Goal: Task Accomplishment & Management: Use online tool/utility

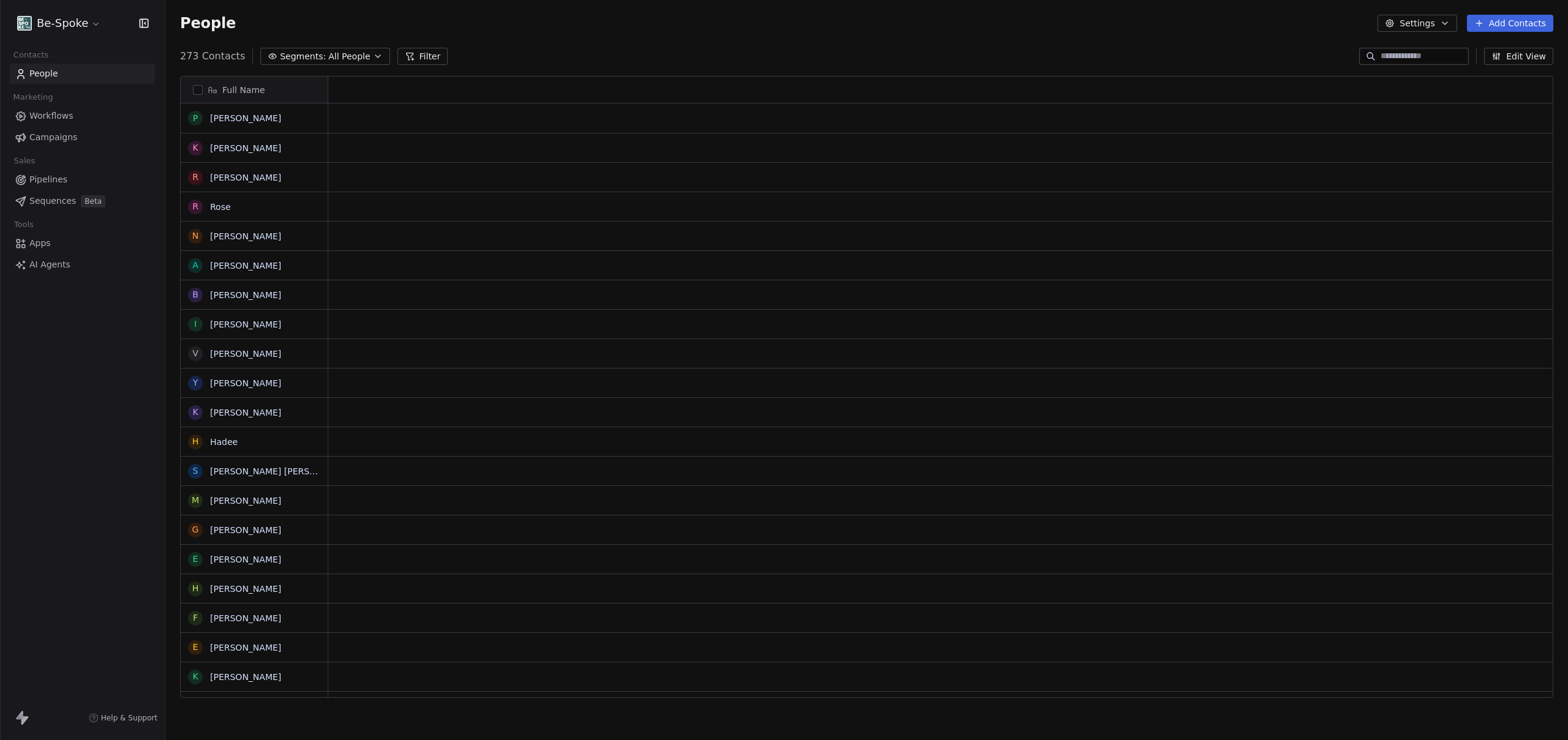
scroll to position [10, 10]
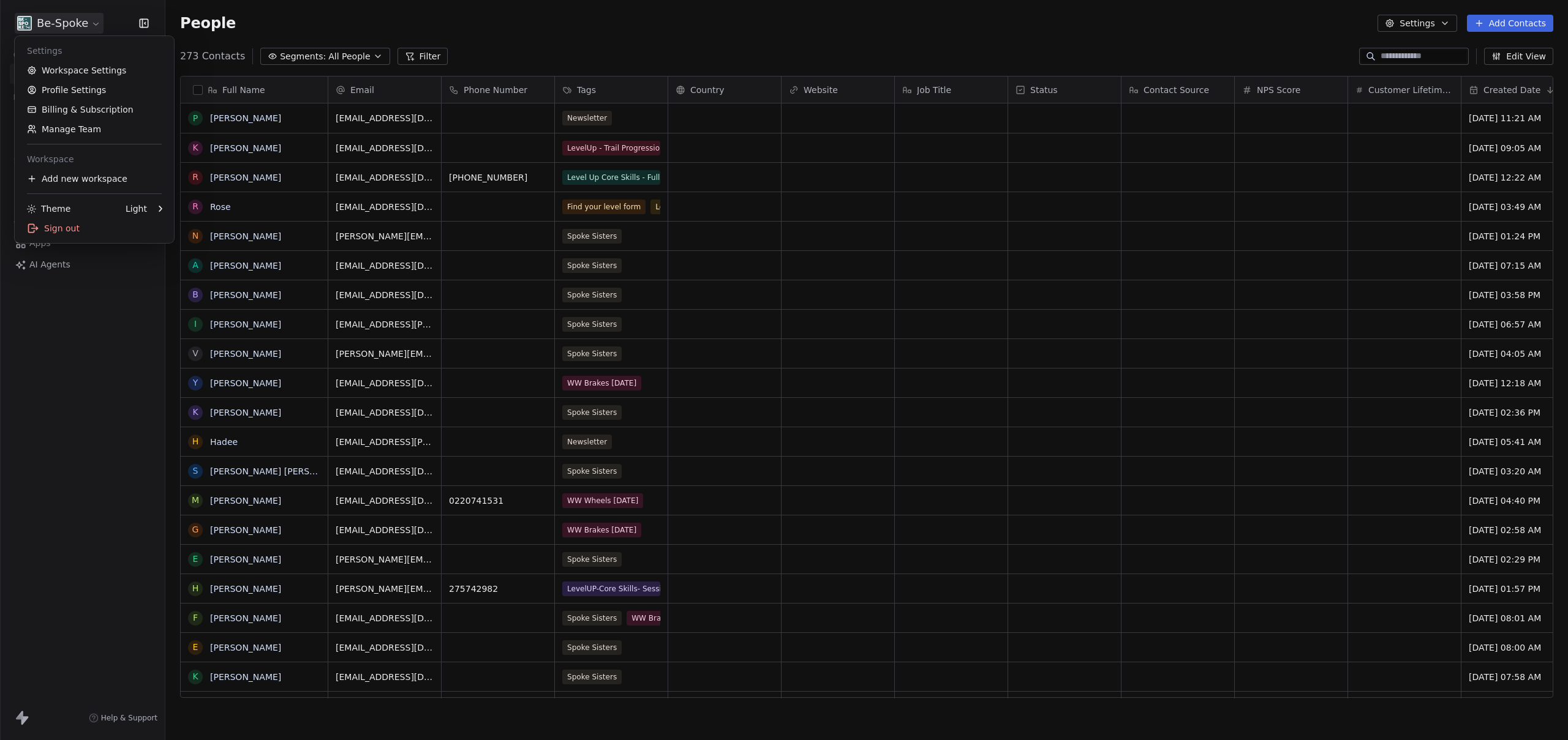
click at [55, 22] on html "Be-Spoke Contacts People Marketing Workflows Campaigns Sales Pipelines Sequence…" at bounding box center [784, 370] width 1568 height 740
drag, startPoint x: 53, startPoint y: 383, endPoint x: 73, endPoint y: 265, distance: 119.7
click at [54, 380] on html "Be-Spoke Contacts People Marketing Workflows Campaigns Sales Pipelines Sequence…" at bounding box center [784, 370] width 1568 height 740
click at [46, 112] on span "Workflows" at bounding box center [51, 116] width 44 height 13
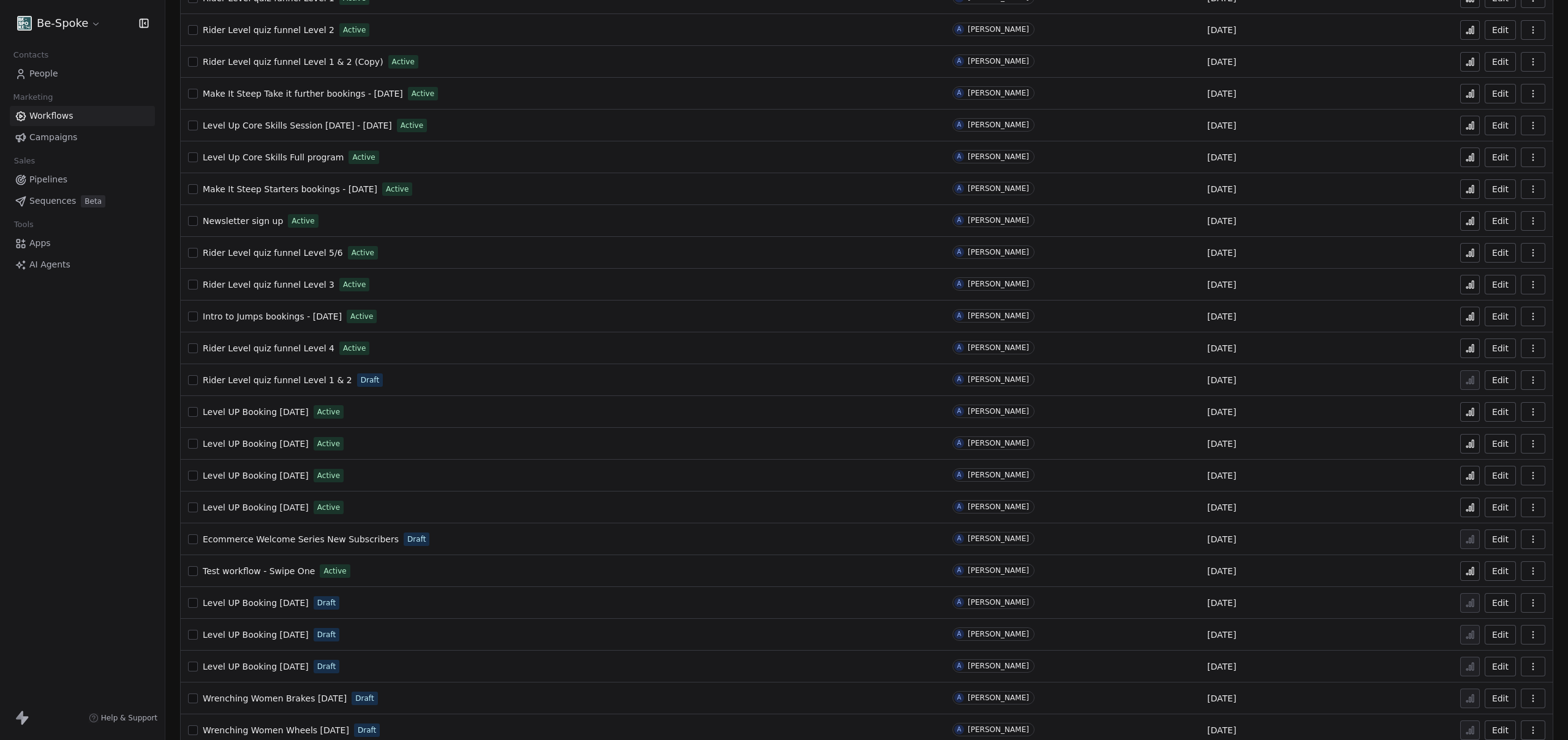
scroll to position [50, 0]
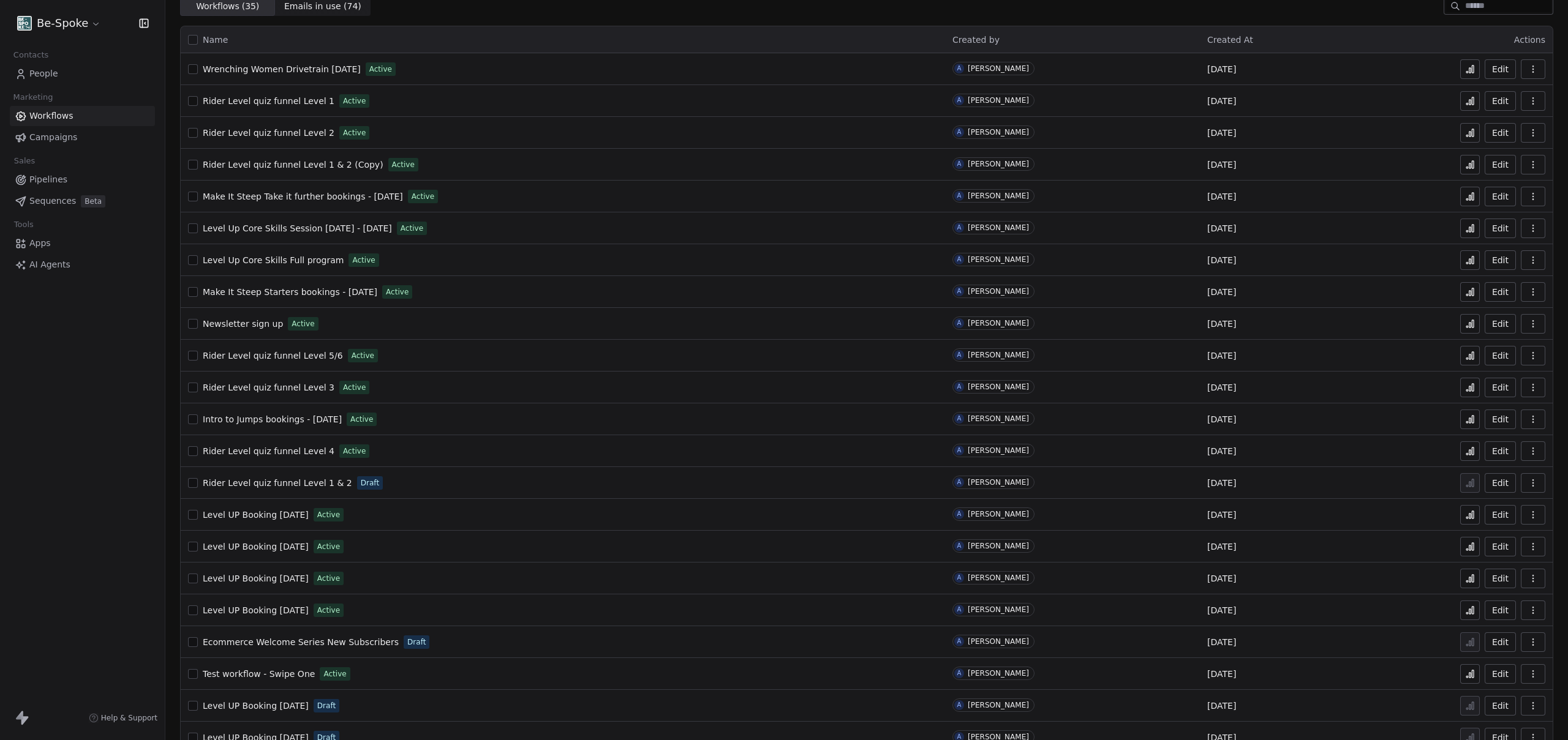
click at [274, 483] on span "Rider Level quiz funnel Level 1 & 2" at bounding box center [278, 482] width 150 height 10
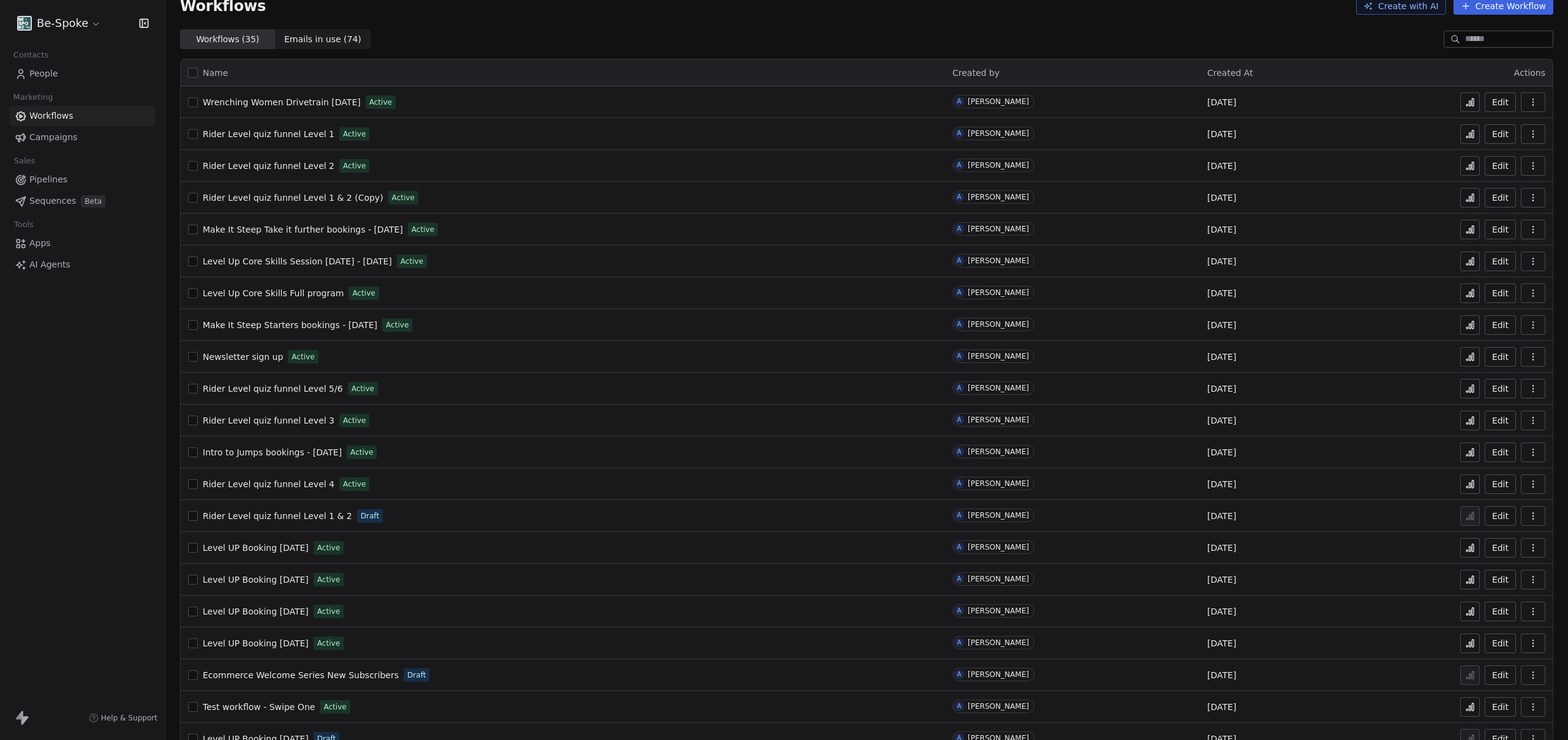
scroll to position [17, 0]
click at [1467, 199] on button at bounding box center [1470, 198] width 19 height 19
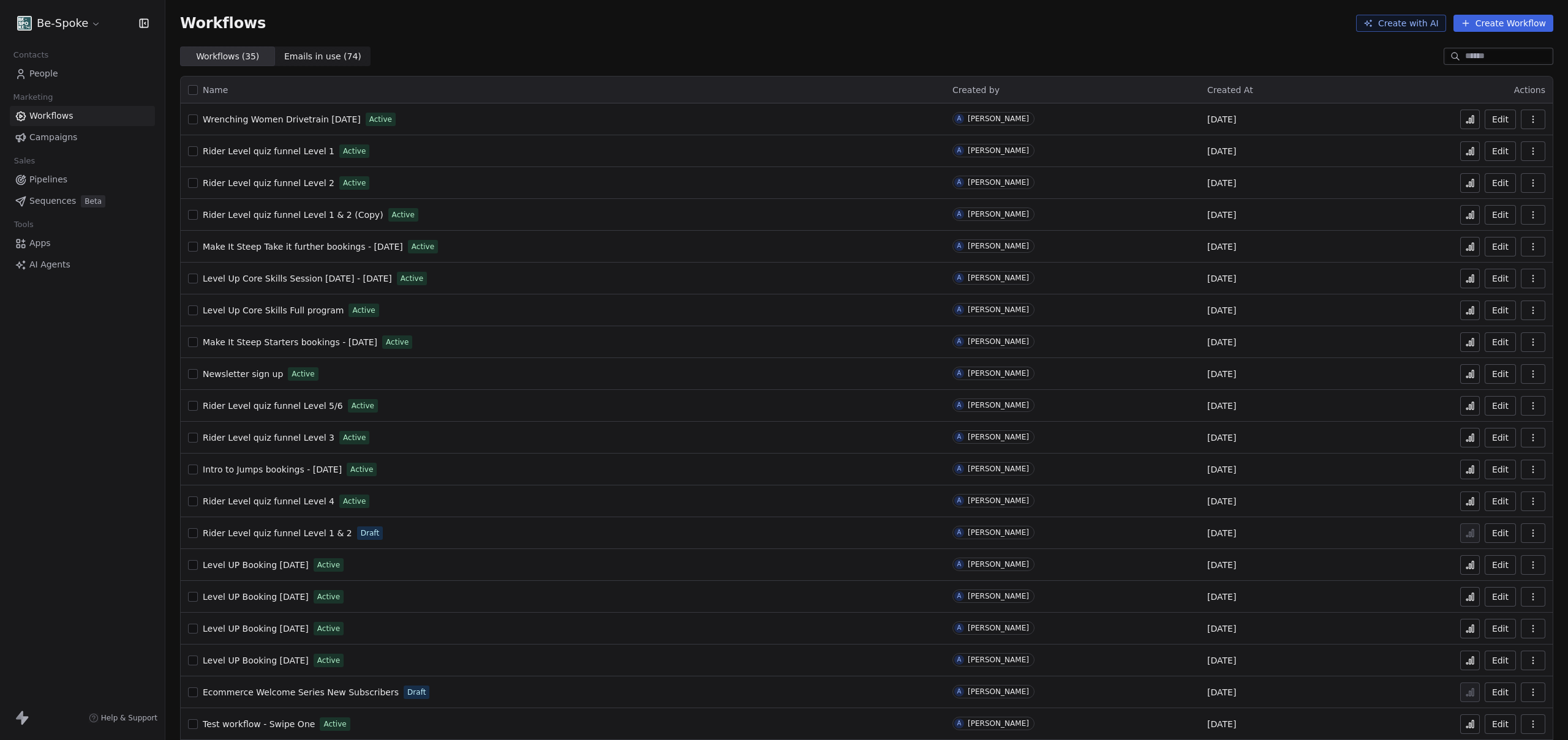
click at [798, 56] on div "Workflows ( 35 ) Workflows ( 35 ) Emails in use ( 74 ) Emails in use ( 74 )" at bounding box center [867, 56] width 1402 height 19
click at [1465, 23] on button "Create Workflow" at bounding box center [1503, 24] width 100 height 17
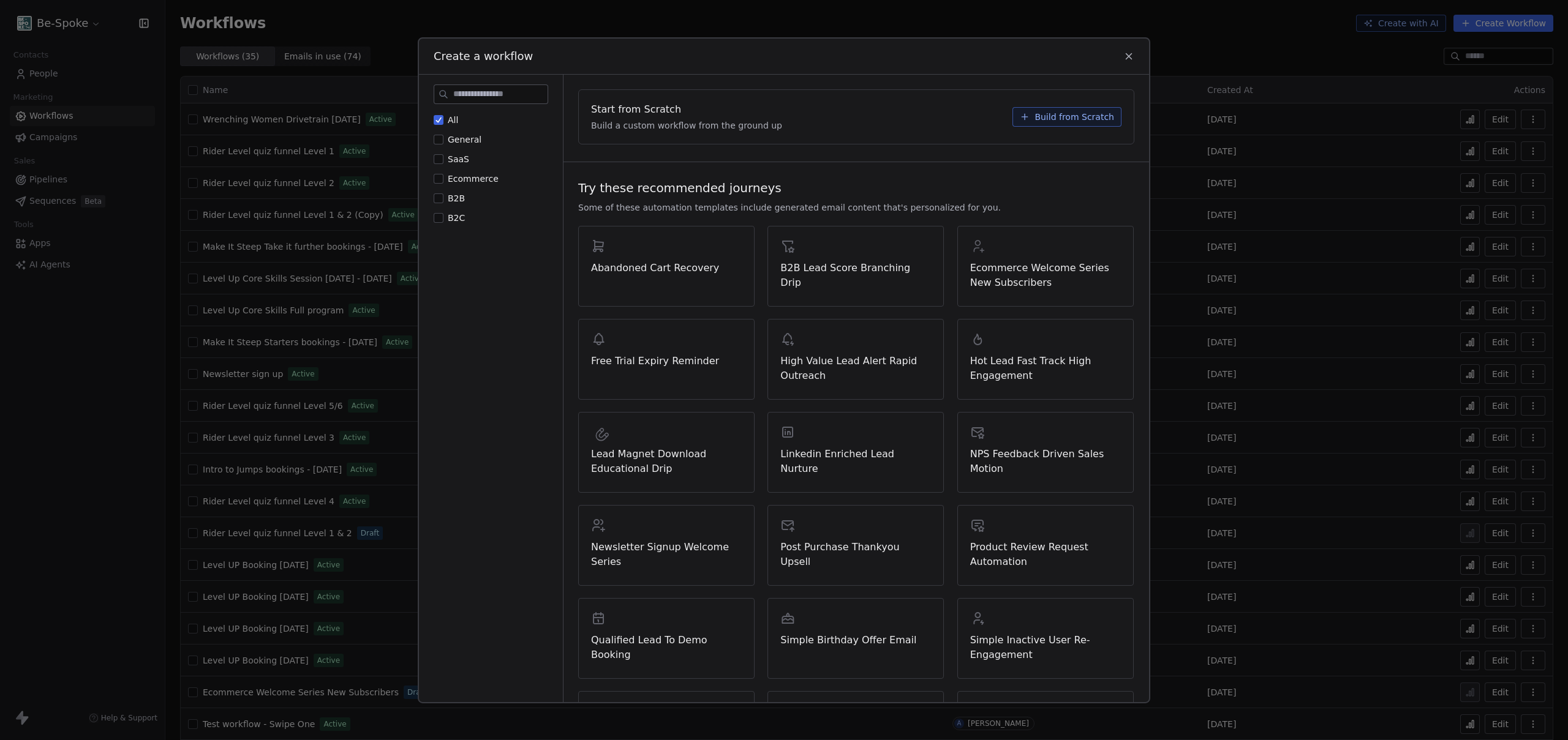
click at [1035, 115] on span "Build from Scratch" at bounding box center [1074, 117] width 79 height 12
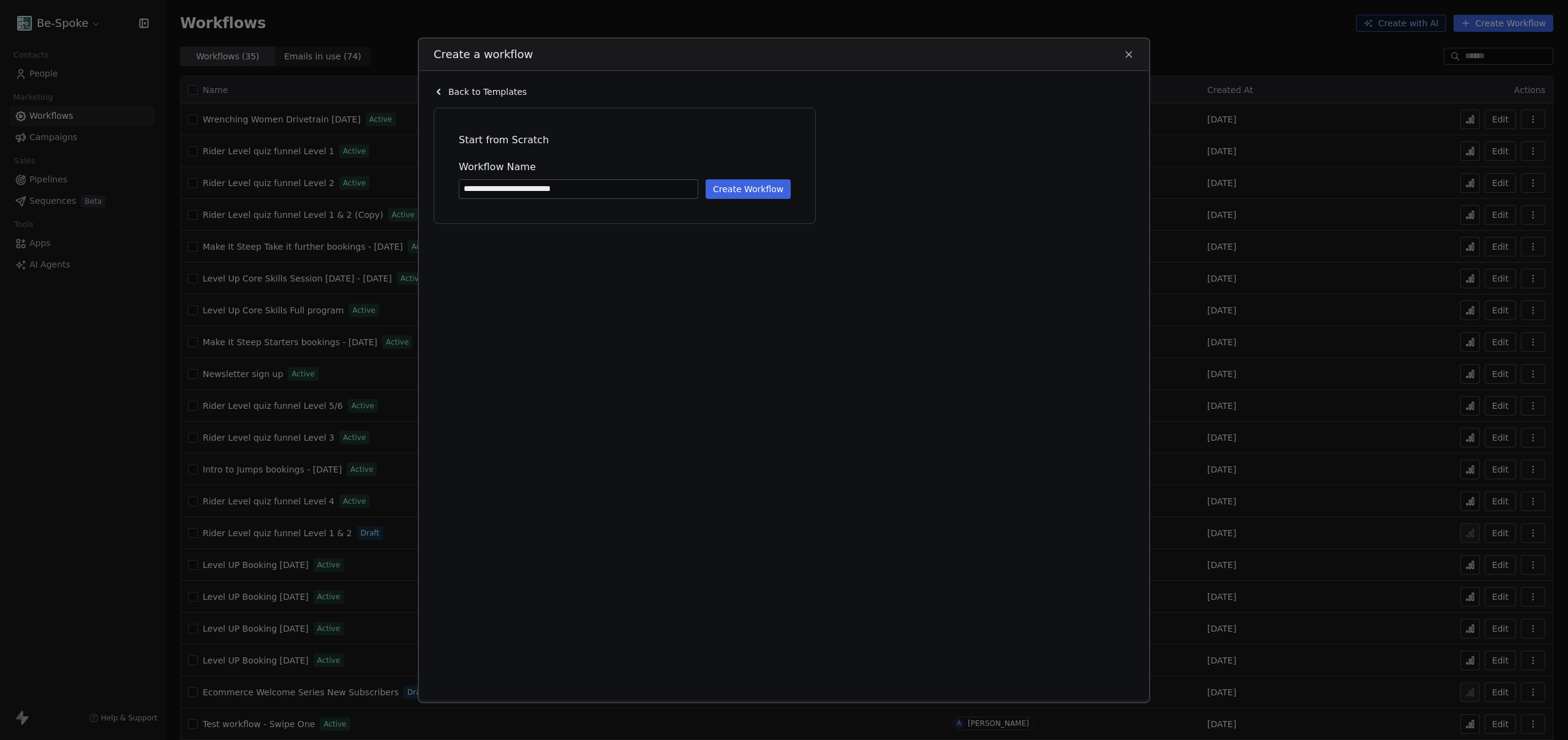
type input "**********"
click at [730, 180] on button "Create Workflow" at bounding box center [748, 188] width 85 height 19
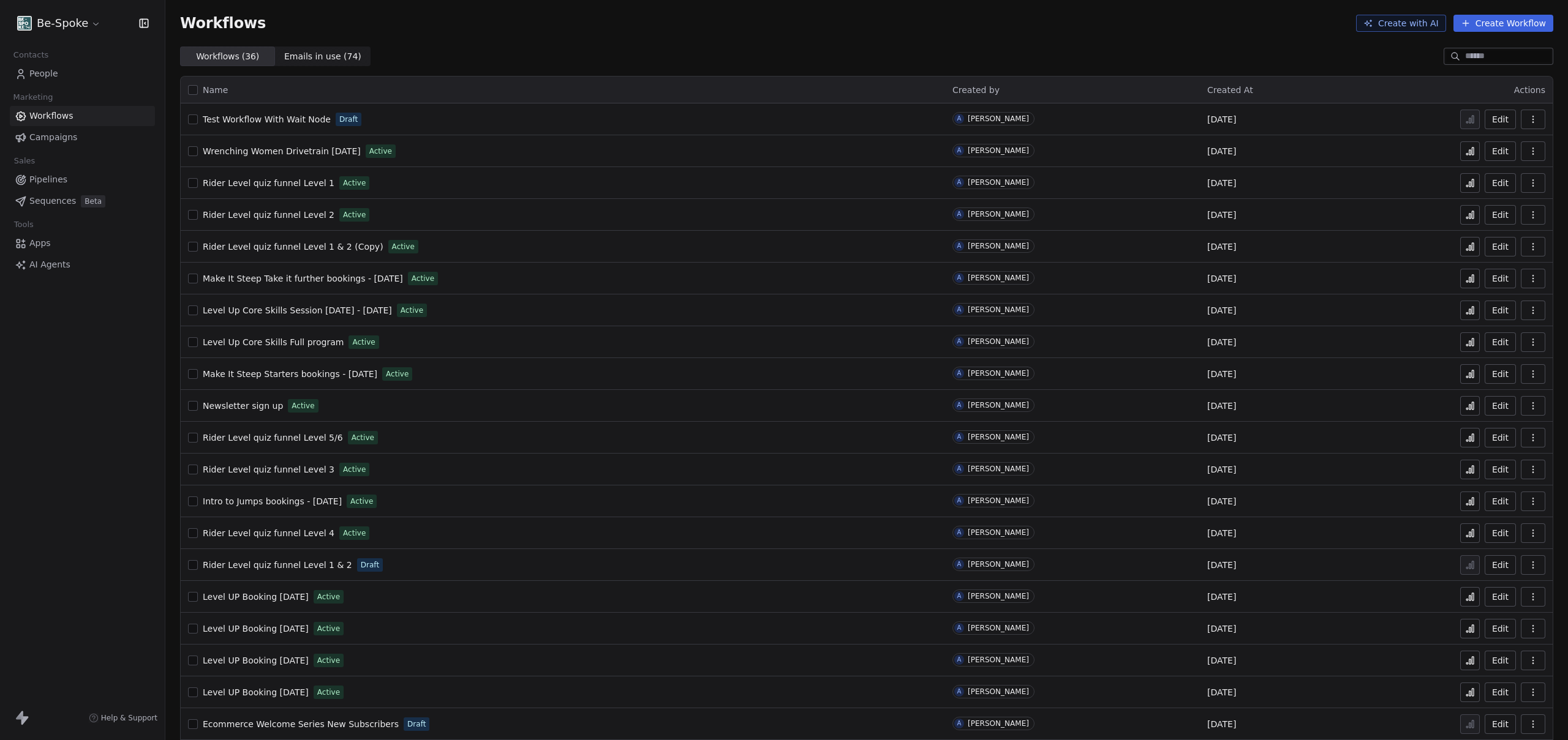
click at [240, 121] on span "Test Workflow With Wait Node" at bounding box center [267, 118] width 128 height 10
click at [52, 75] on span "People" at bounding box center [44, 73] width 29 height 13
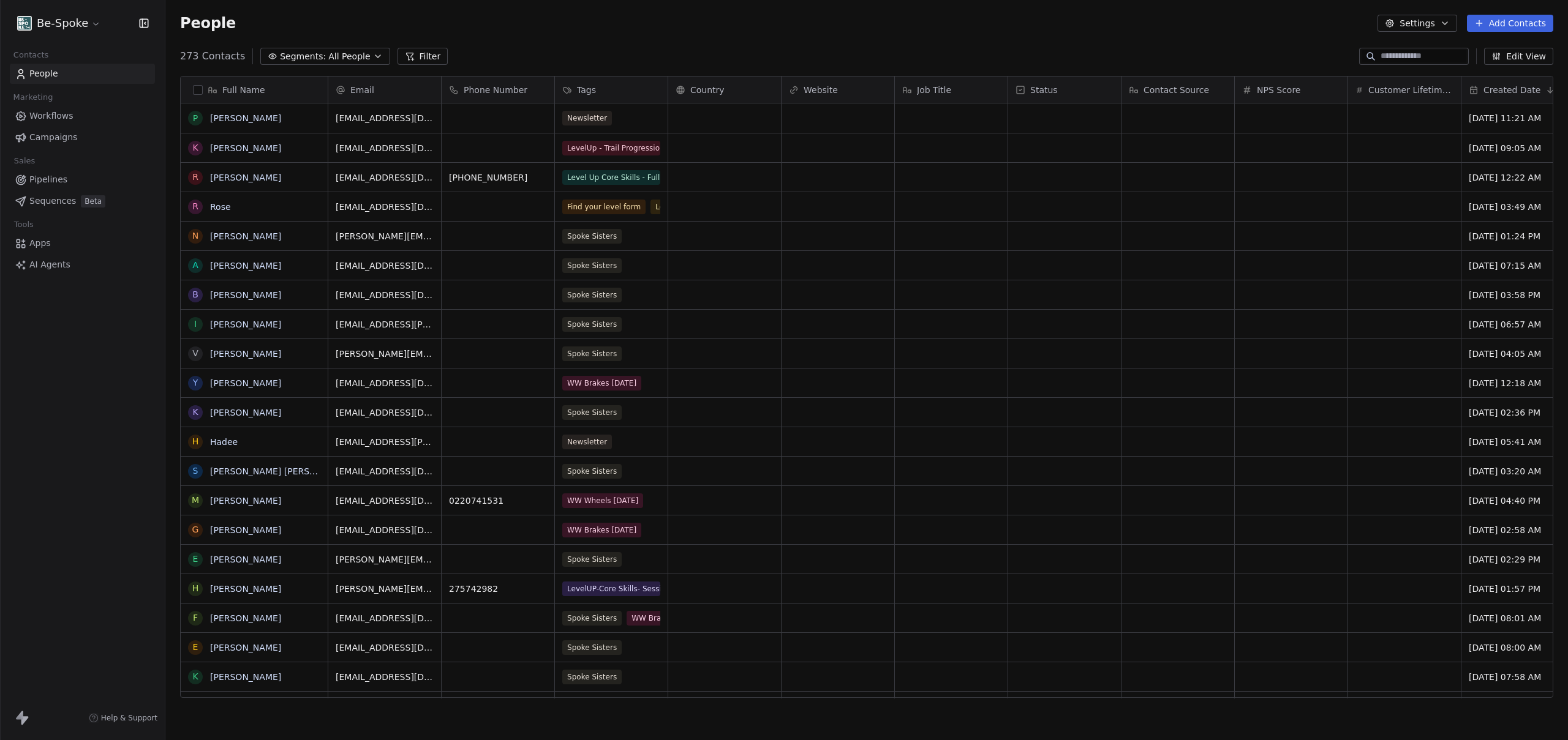
scroll to position [642, 1394]
click at [663, 31] on div "People Settings Add Contacts" at bounding box center [867, 24] width 1373 height 17
click at [1501, 21] on button "Add Contacts" at bounding box center [1510, 24] width 86 height 17
click at [1479, 46] on span "Create new contact" at bounding box center [1514, 50] width 84 height 13
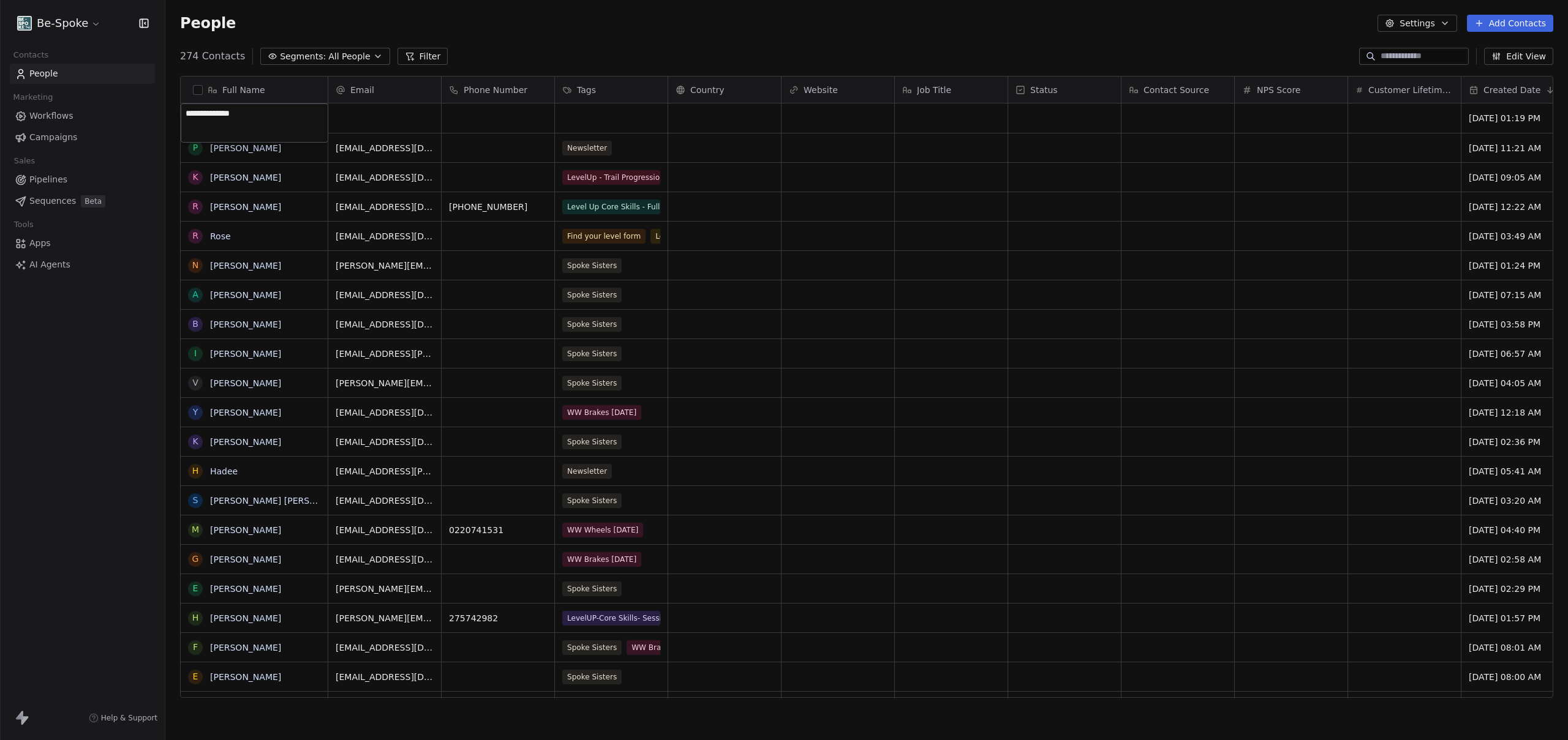
type textarea "**********"
click at [593, 114] on div "grid" at bounding box center [611, 118] width 112 height 30
type input "****"
click at [589, 147] on div "Test" at bounding box center [592, 151] width 15 height 11
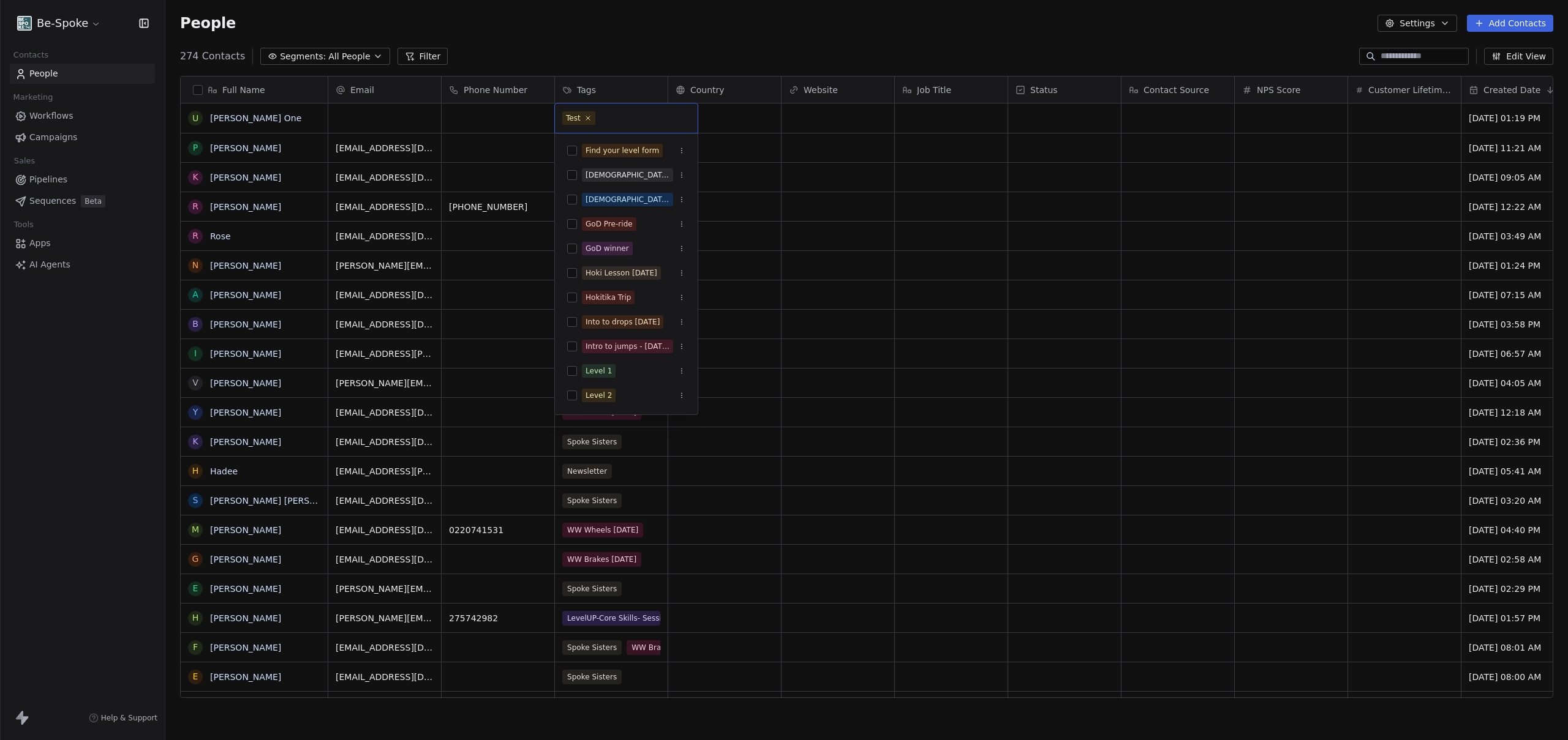
click at [642, 52] on html "Be-Spoke Contacts People Marketing Workflows Campaigns Sales Pipelines Sequence…" at bounding box center [784, 370] width 1568 height 740
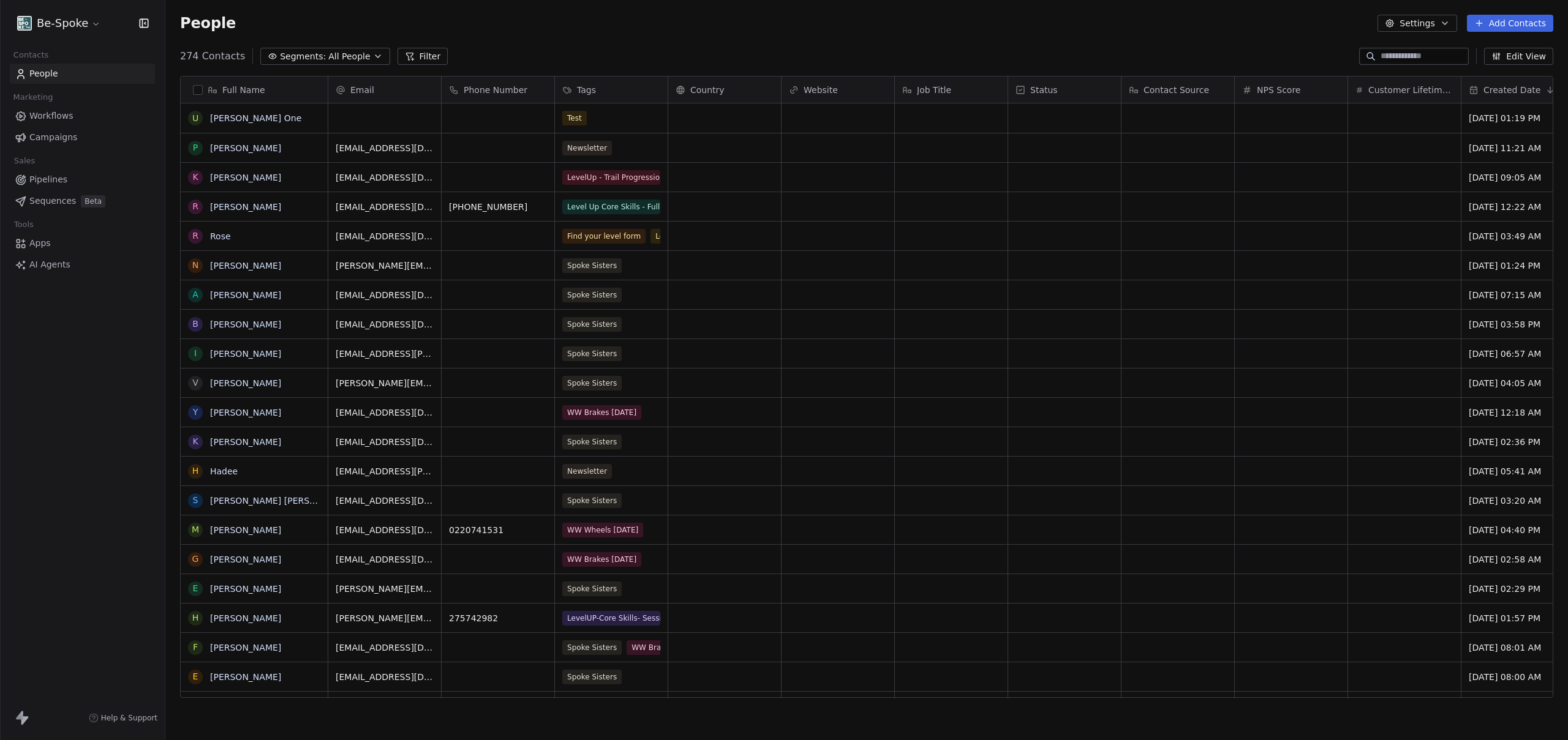
click at [57, 118] on span "Workflows" at bounding box center [51, 116] width 44 height 13
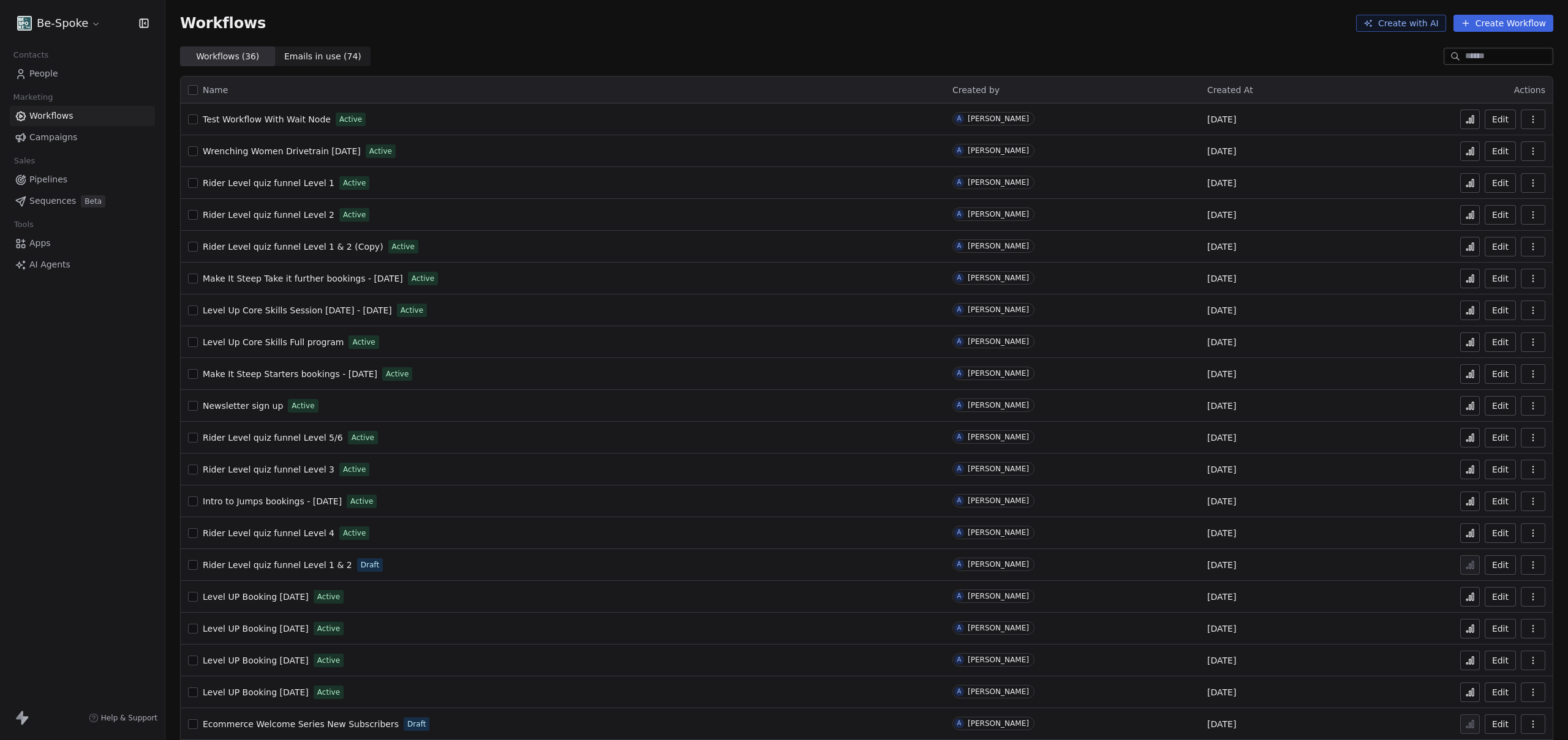
click at [618, 61] on div "Workflows ( 36 ) Workflows ( 36 ) Emails in use ( 74 ) Emails in use ( 74 )" at bounding box center [867, 56] width 1402 height 19
click at [551, 17] on div "Workflows Create with AI Create Workflow" at bounding box center [867, 24] width 1373 height 17
click at [1465, 118] on icon at bounding box center [1470, 118] width 10 height 10
